Goal: Information Seeking & Learning: Learn about a topic

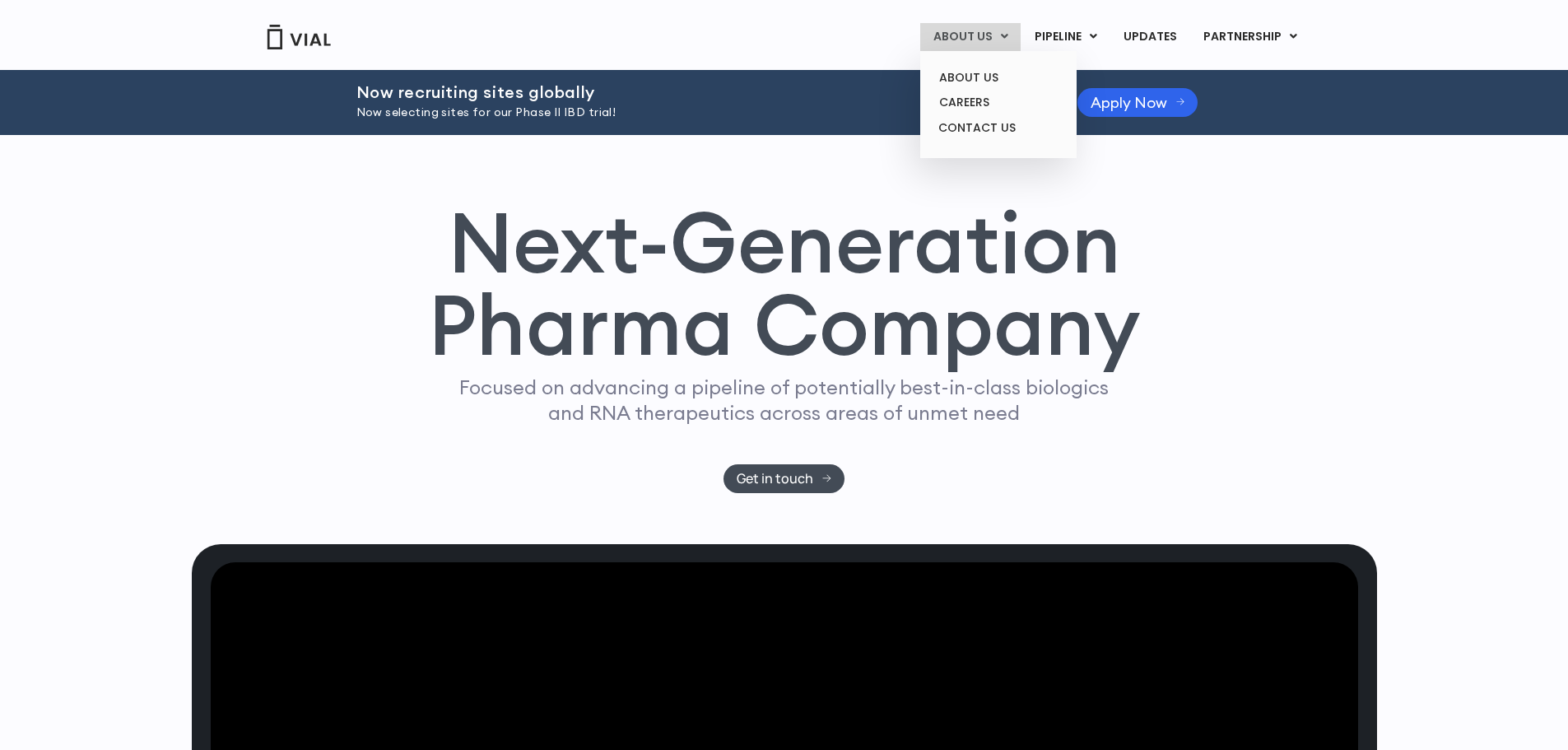
click at [964, 41] on link "ABOUT US" at bounding box center [970, 37] width 100 height 28
click at [974, 76] on link "ABOUT US" at bounding box center [997, 77] width 144 height 26
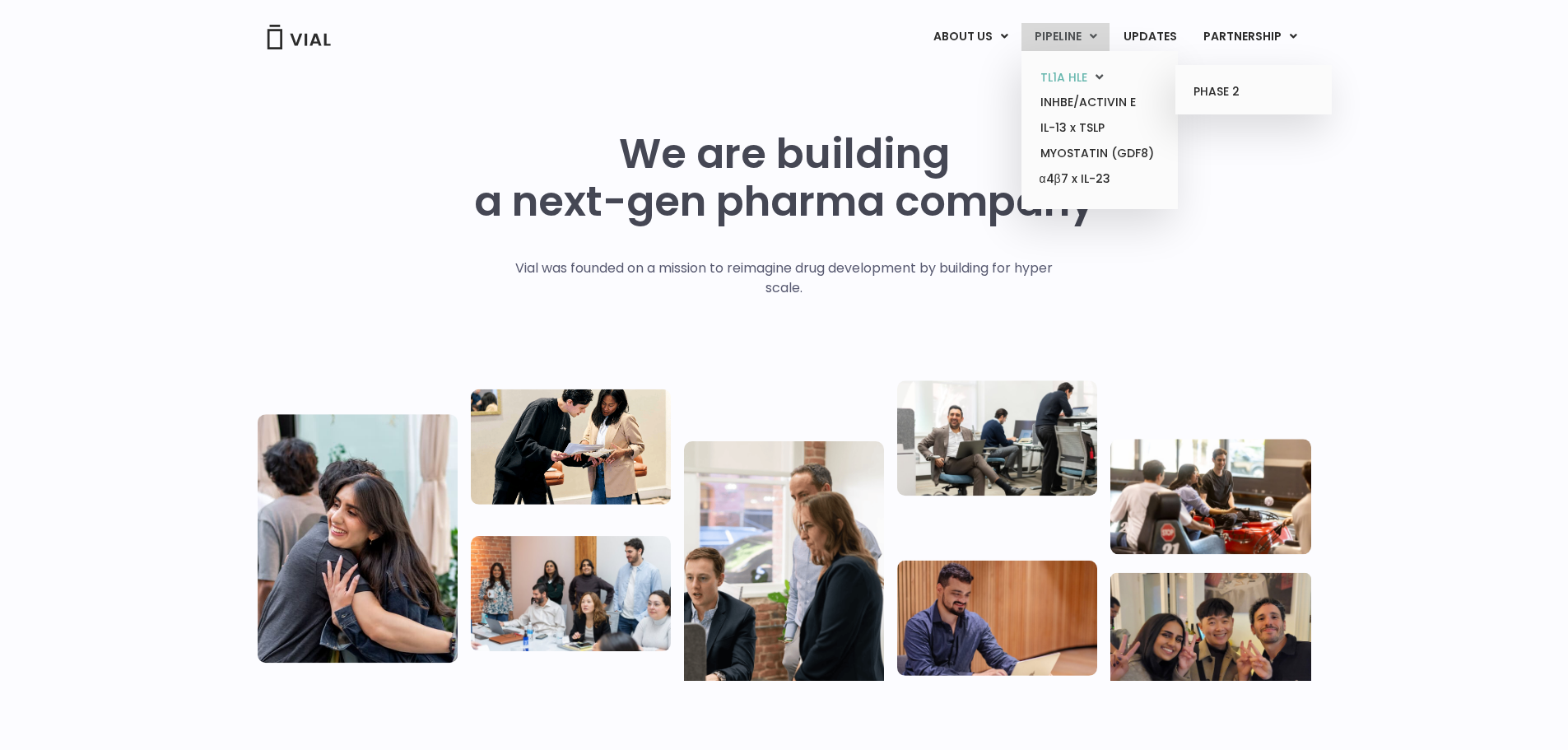
click at [1080, 80] on link "TL1A HLE" at bounding box center [1099, 77] width 144 height 26
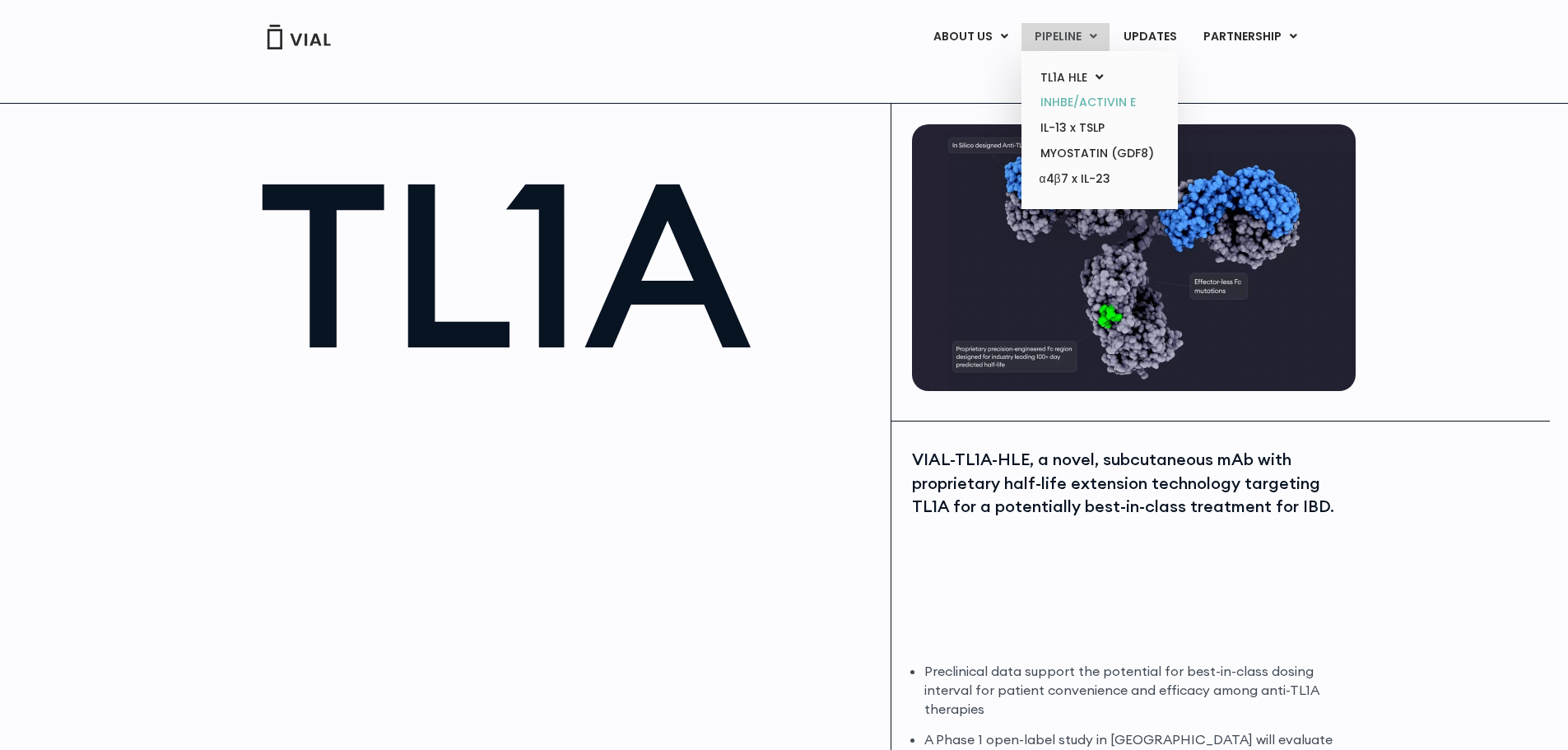
click at [1066, 101] on link "INHBE/ACTIVIN E" at bounding box center [1099, 102] width 144 height 26
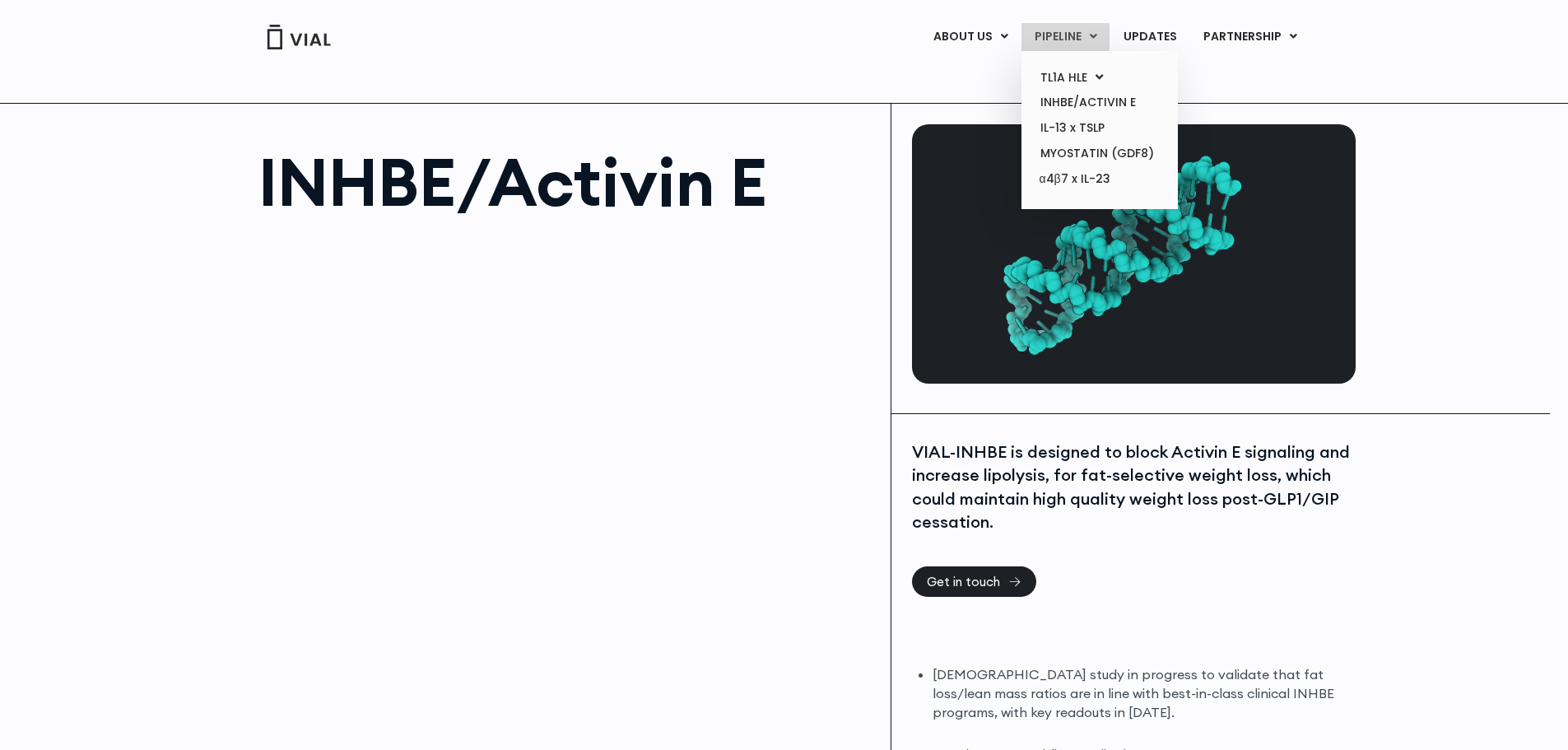
click at [1061, 34] on link "PIPELINE" at bounding box center [1066, 37] width 88 height 28
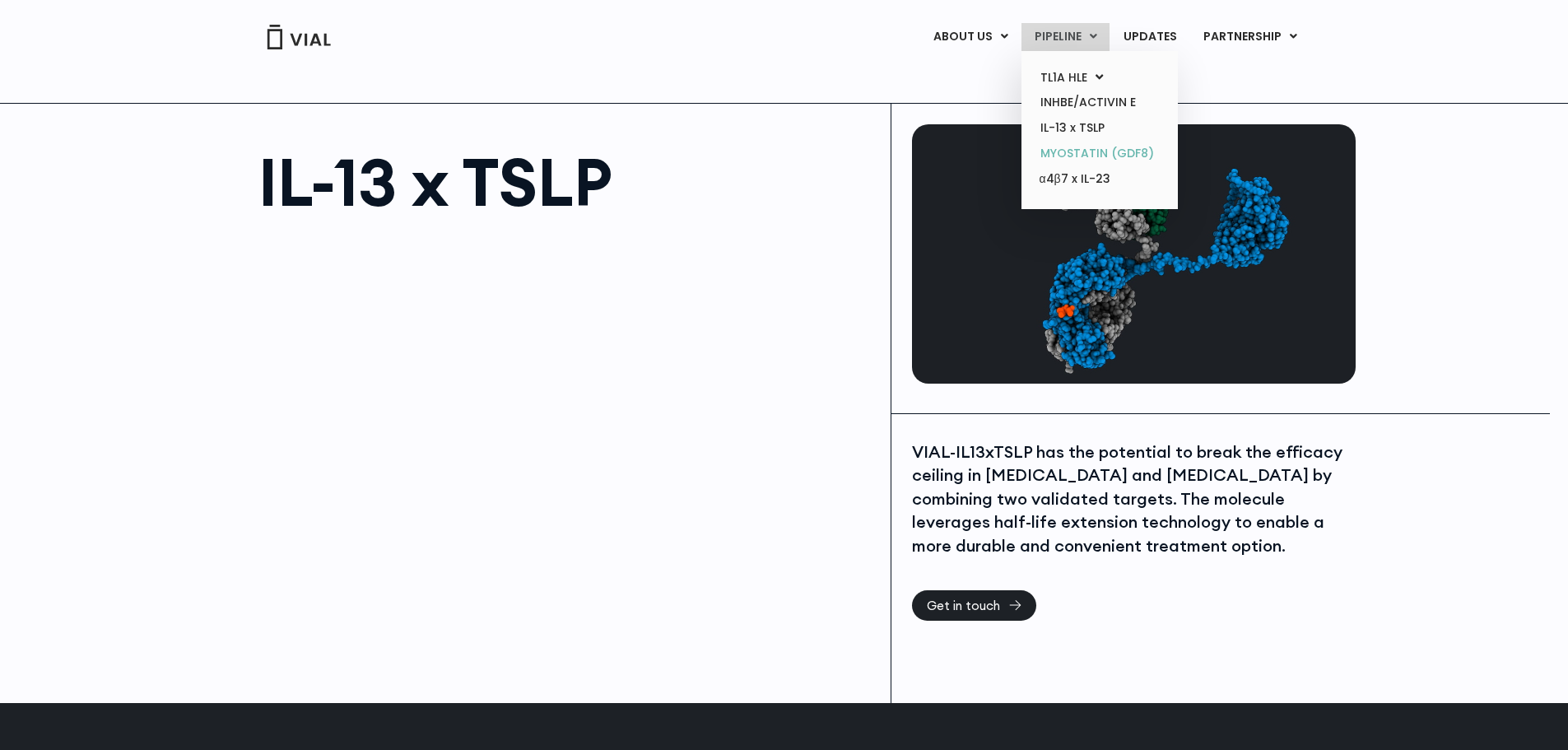
click at [1069, 151] on link "MYOSTATIN (GDF8)" at bounding box center [1099, 153] width 144 height 26
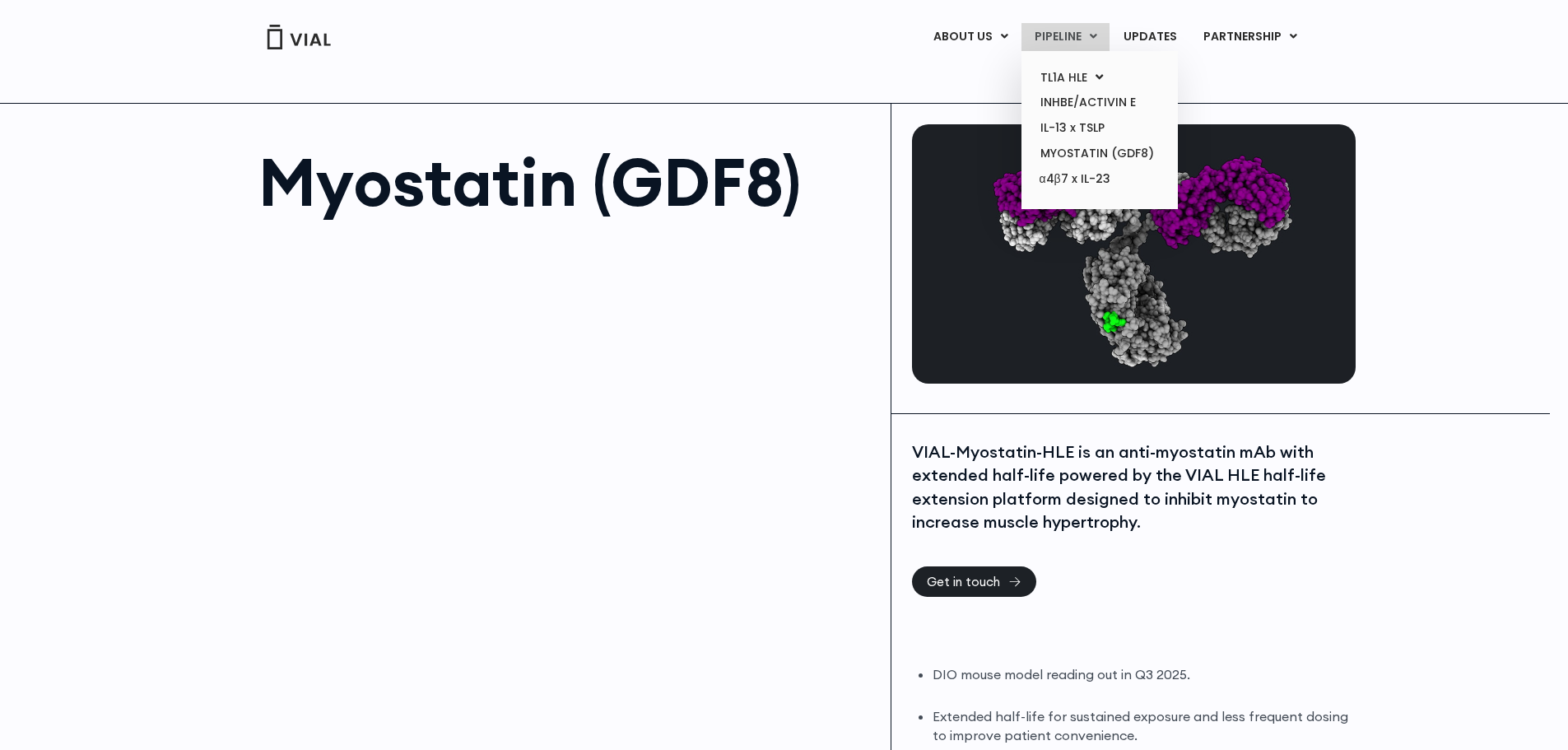
click at [1090, 33] on link "PIPELINE" at bounding box center [1066, 37] width 88 height 28
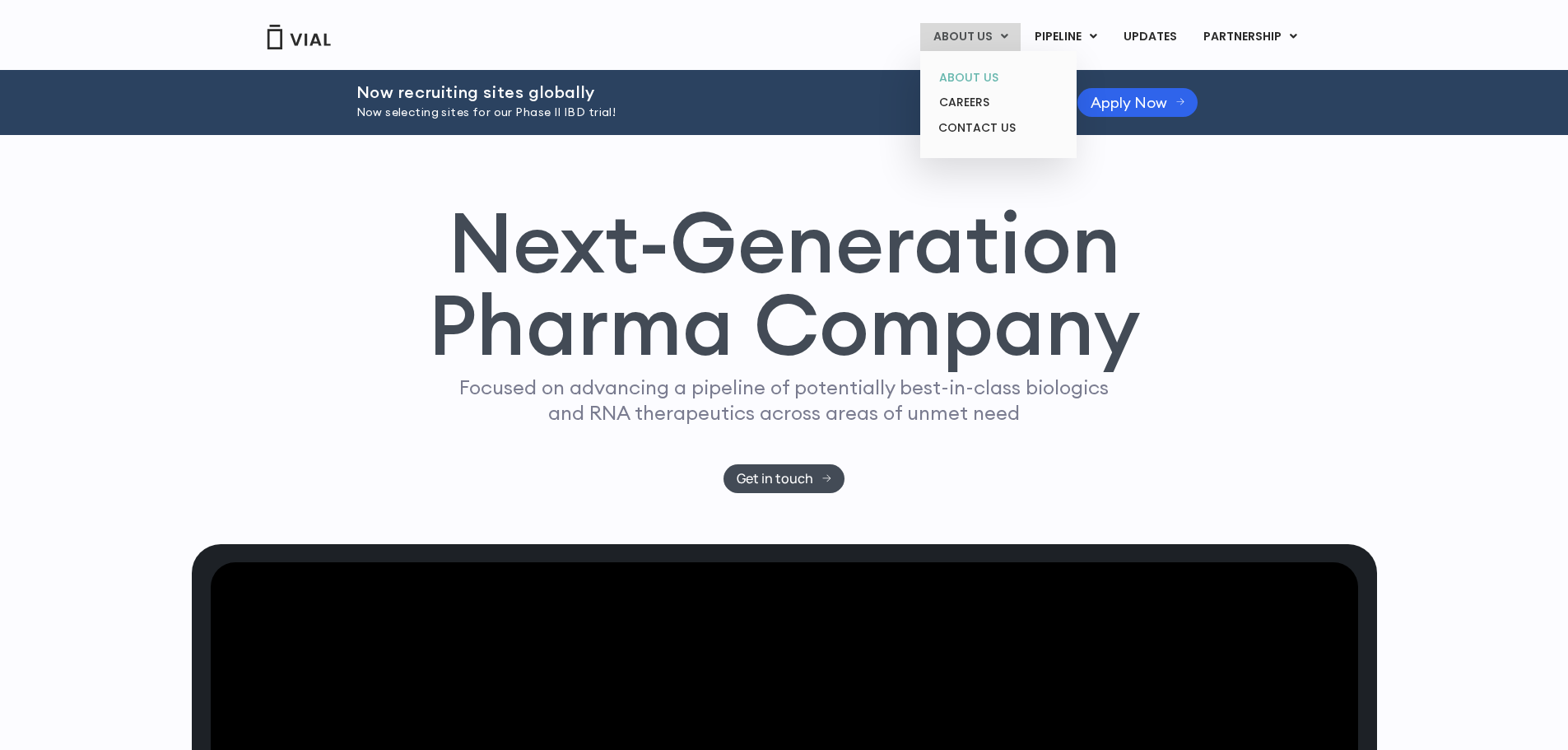
click at [979, 81] on link "ABOUT US" at bounding box center [997, 77] width 144 height 26
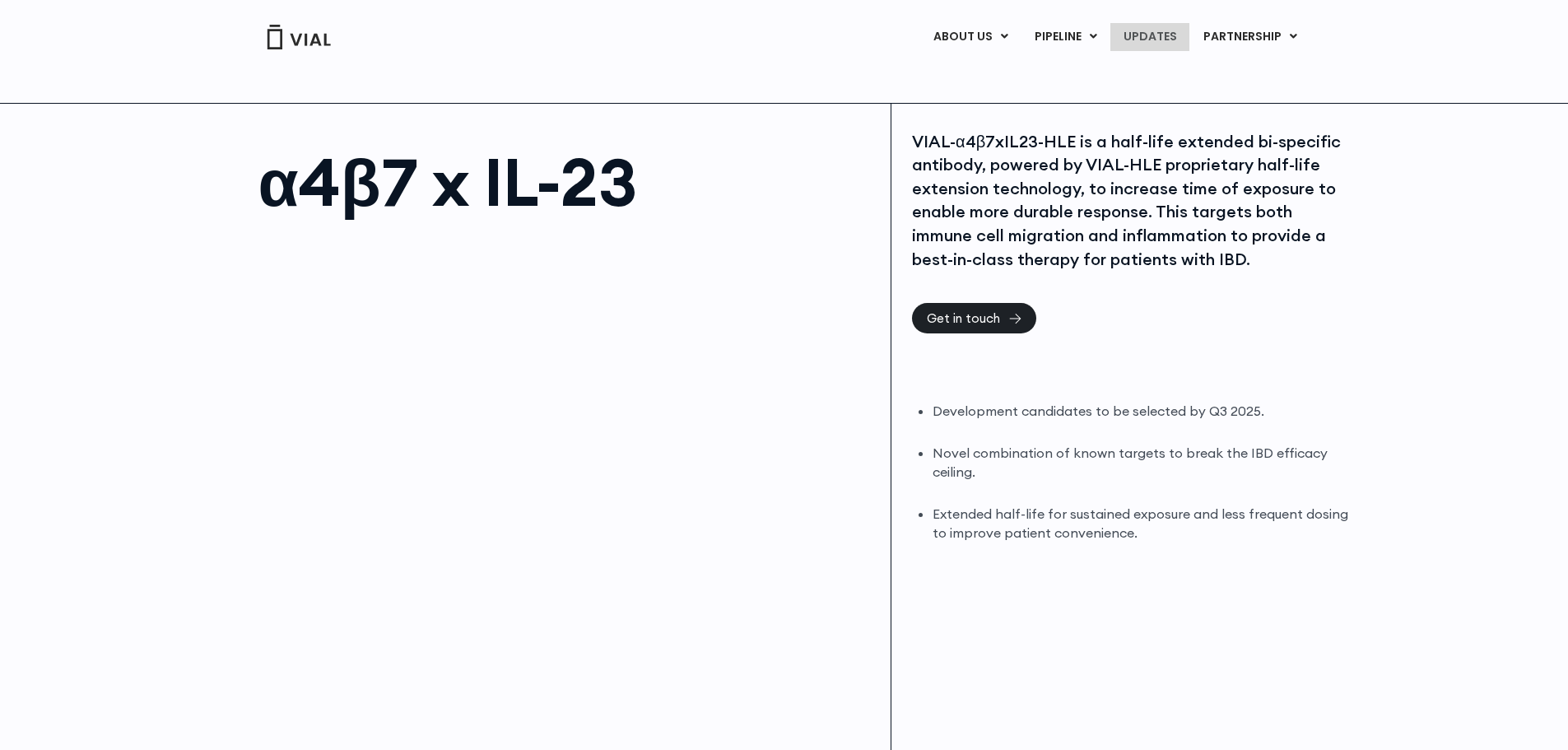
click at [1162, 33] on link "UPDATES" at bounding box center [1149, 37] width 79 height 28
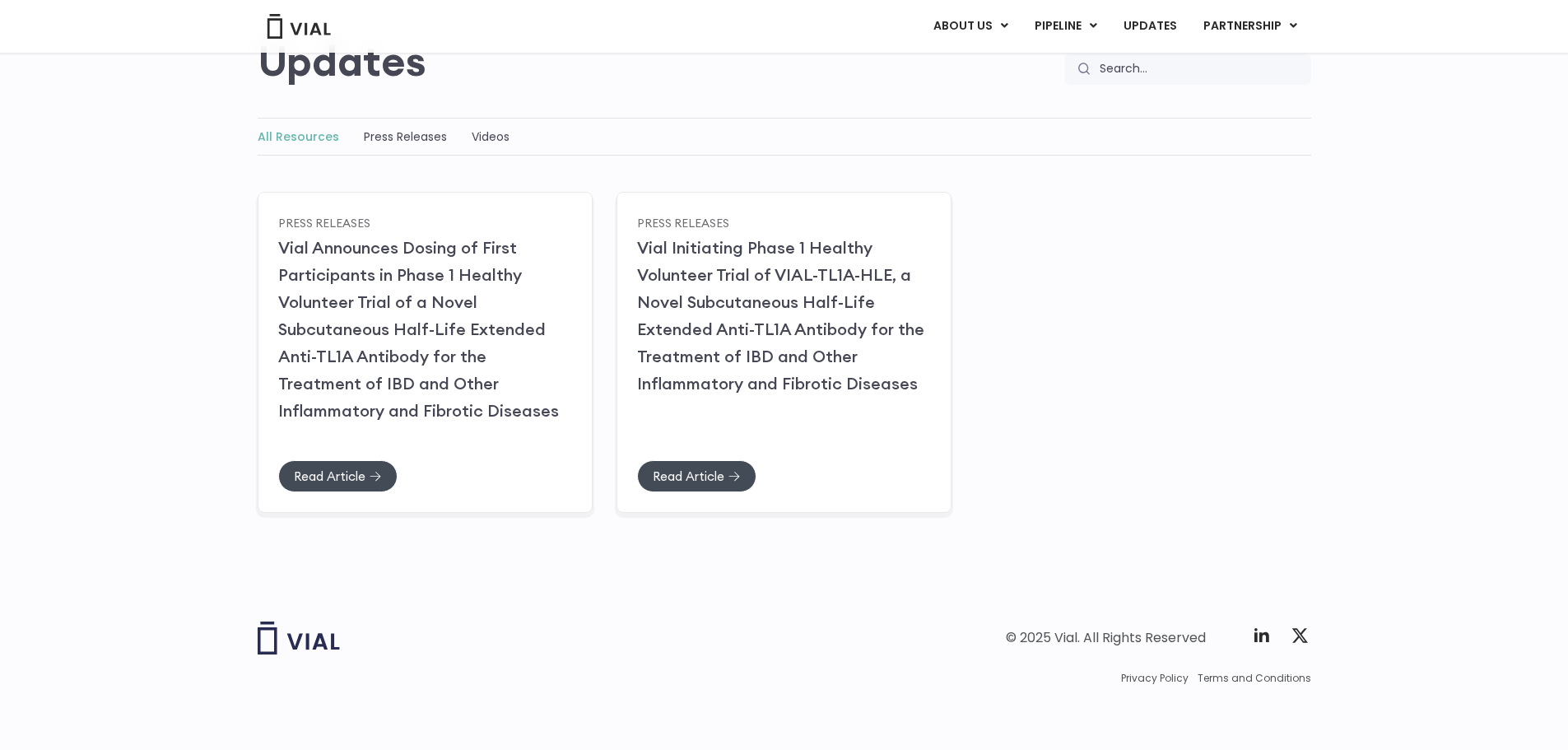
scroll to position [166, 0]
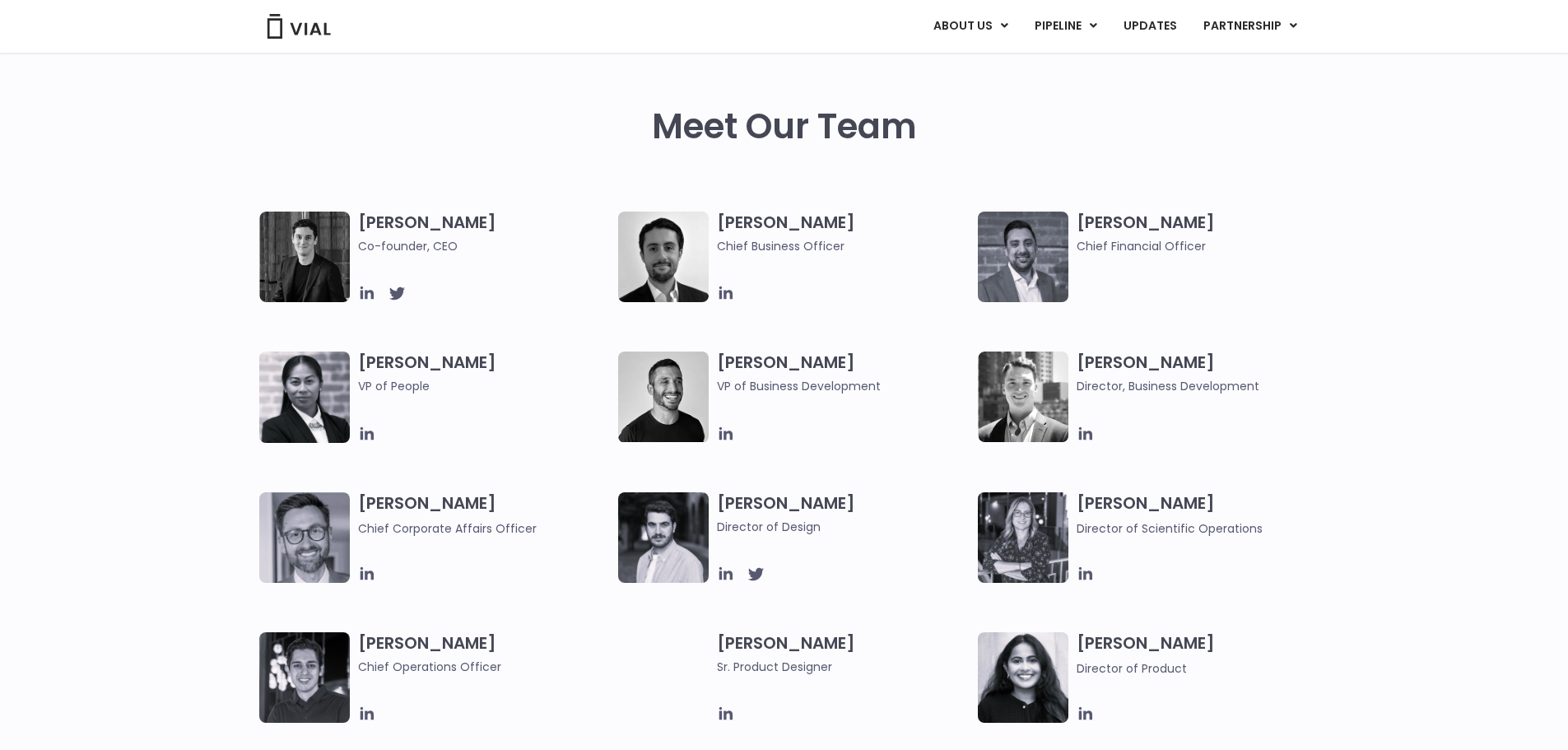
scroll to position [823, 0]
